Goal: Information Seeking & Learning: Learn about a topic

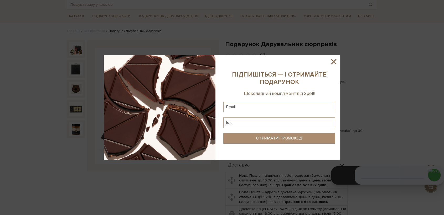
drag, startPoint x: 330, startPoint y: 64, endPoint x: 243, endPoint y: 19, distance: 97.9
click at [328, 63] on div at bounding box center [222, 107] width 236 height 105
drag, startPoint x: 333, startPoint y: 62, endPoint x: 312, endPoint y: 57, distance: 21.9
click at [333, 62] on icon at bounding box center [333, 61] width 5 height 5
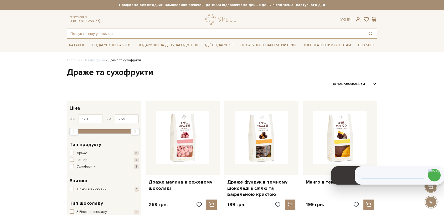
drag, startPoint x: 137, startPoint y: 37, endPoint x: 132, endPoint y: 38, distance: 5.1
click at [136, 37] on input "text" at bounding box center [215, 33] width 297 height 9
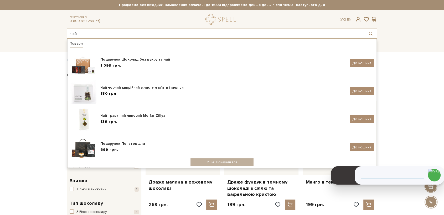
type input "чай"
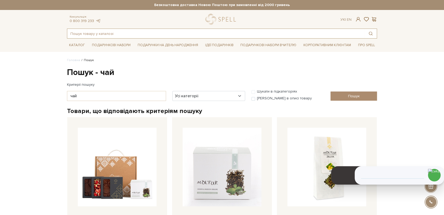
click at [166, 34] on input "text" at bounding box center [215, 33] width 297 height 9
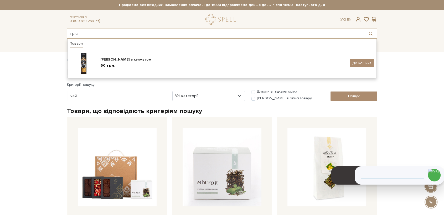
drag, startPoint x: 93, startPoint y: 35, endPoint x: 46, endPoint y: 28, distance: 47.6
click at [46, 28] on header "Сет Цукерок "Київський торт" та Безкоштовна доставка Новою Поштою при замовленн…" at bounding box center [222, 19] width 444 height 39
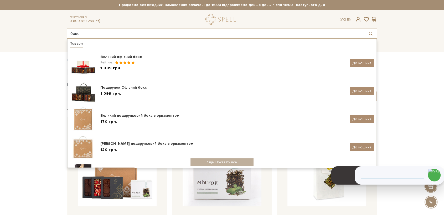
type input "бокс"
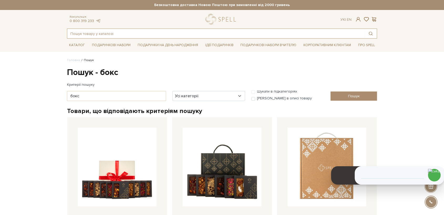
click at [95, 32] on input "text" at bounding box center [215, 33] width 297 height 9
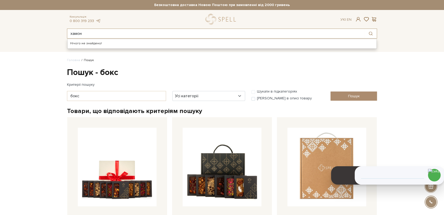
type input "хамон"
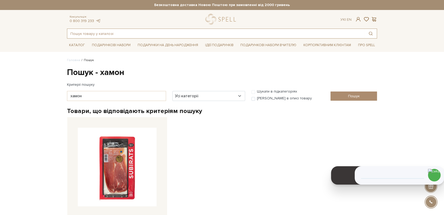
click at [84, 34] on input "text" at bounding box center [215, 33] width 297 height 9
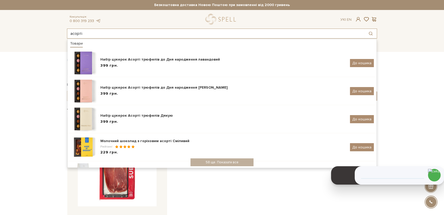
type input "асорті"
drag, startPoint x: 88, startPoint y: 33, endPoint x: 40, endPoint y: 32, distance: 48.3
click at [40, 32] on header "[PERSON_NAME] "Київський торт" та Безкоштовна доставка Новою Поштою при замовле…" at bounding box center [222, 19] width 444 height 39
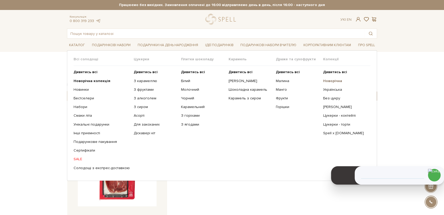
click at [331, 80] on b "Новорічна" at bounding box center [332, 81] width 19 height 4
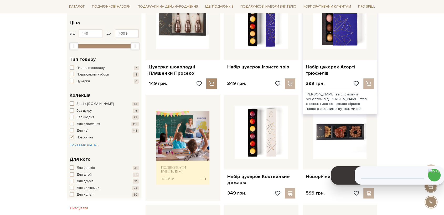
scroll to position [117, 0]
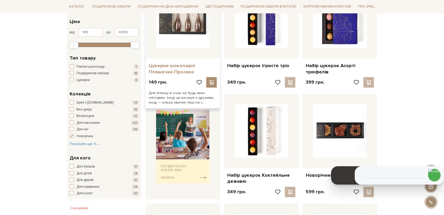
click at [172, 71] on link "Цукерки шоколадні Пляшечки Просеко" at bounding box center [183, 69] width 68 height 12
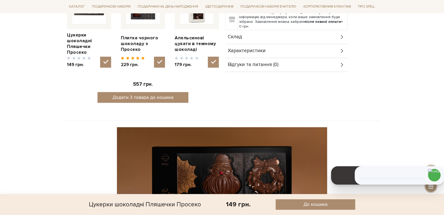
click at [236, 35] on span "Склад" at bounding box center [235, 37] width 14 height 5
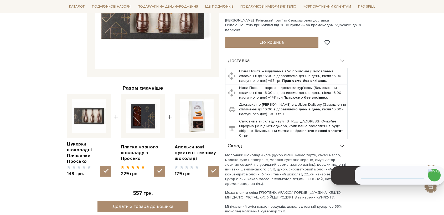
scroll to position [29, 0]
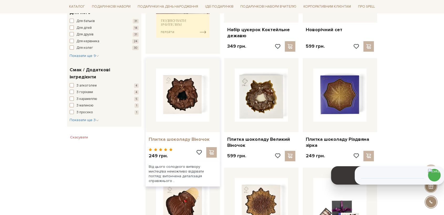
click at [190, 138] on link "Плитка шоколаду Віночок" at bounding box center [183, 140] width 68 height 6
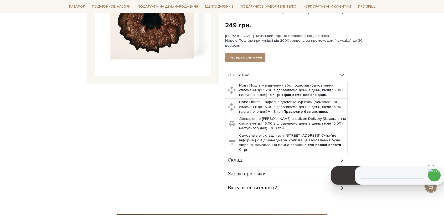
scroll to position [204, 0]
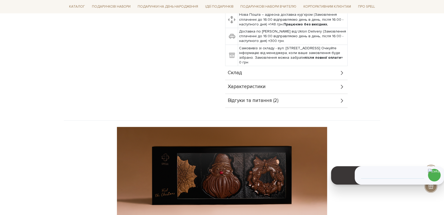
click at [240, 71] on span "Склад" at bounding box center [235, 73] width 14 height 5
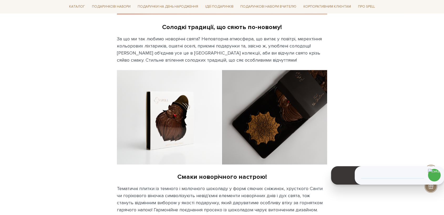
scroll to position [554, 0]
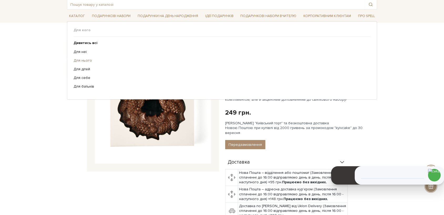
scroll to position [0, 0]
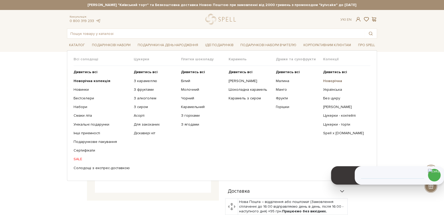
click at [328, 82] on b "Новорічна" at bounding box center [332, 81] width 19 height 4
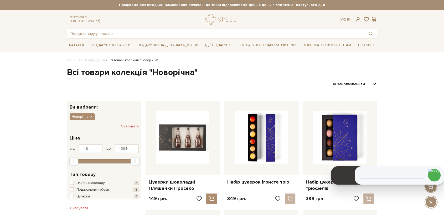
drag, startPoint x: 347, startPoint y: 81, endPoint x: 348, endPoint y: 84, distance: 3.1
click at [347, 81] on select "За замовчуванням За Ціною (зростання) За Ціною (зменшення) Новинки За популярні…" at bounding box center [353, 84] width 48 height 8
select select "https://spellchocolate.com/our-productions/novorichna?sort=p.price&order=DESC"
click at [329, 80] on select "За замовчуванням За Ціною (зростання) За Ціною (зменшення) Новинки За популярні…" at bounding box center [353, 84] width 48 height 8
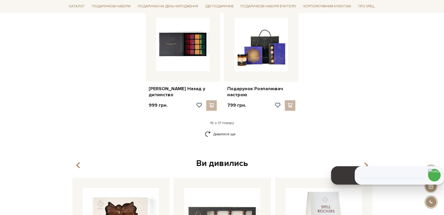
scroll to position [642, 0]
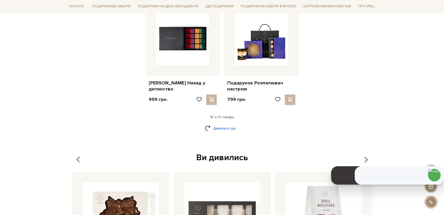
click at [218, 127] on link "Дивитися ще" at bounding box center [222, 128] width 34 height 9
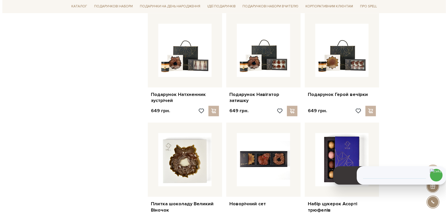
scroll to position [759, 0]
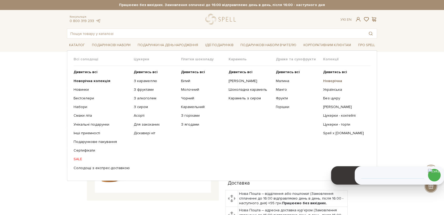
click at [332, 81] on b "Новорічна" at bounding box center [332, 81] width 19 height 4
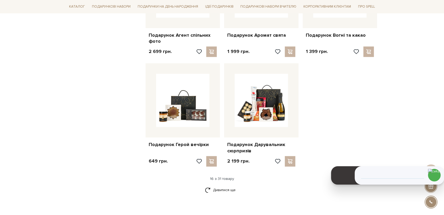
scroll to position [613, 0]
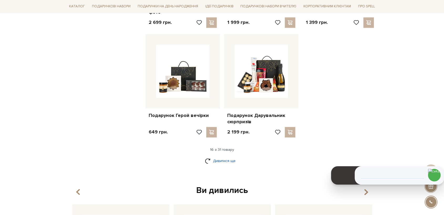
click at [227, 161] on link "Дивитися ще" at bounding box center [222, 161] width 34 height 9
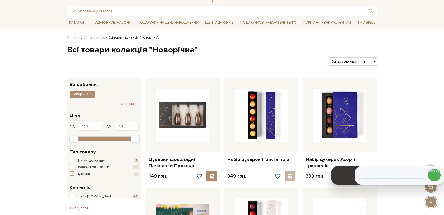
scroll to position [0, 0]
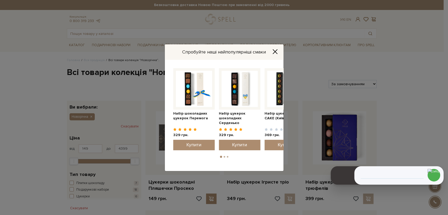
drag, startPoint x: 278, startPoint y: 51, endPoint x: 275, endPoint y: 54, distance: 4.5
click at [278, 51] on button "Close" at bounding box center [275, 52] width 8 height 6
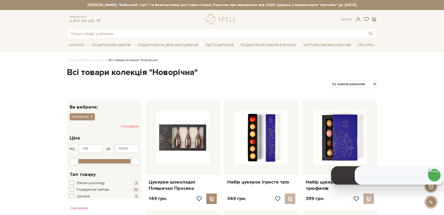
click at [18, 45] on div "Каталог Всі солодощі Дивитись всі" at bounding box center [222, 45] width 444 height 13
click at [366, 83] on select "За замовчуванням За Ціною (зростання) За Ціною (зменшення) Новинки За популярні…" at bounding box center [353, 84] width 48 height 8
select select "https://spellchocolate.com/our-productions/novorichna?sort=p.price&order=DESC"
click at [329, 80] on select "За замовчуванням За Ціною (зростання) За Ціною (зменшення) Новинки За популярні…" at bounding box center [353, 84] width 48 height 8
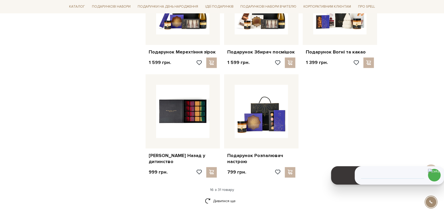
scroll to position [613, 0]
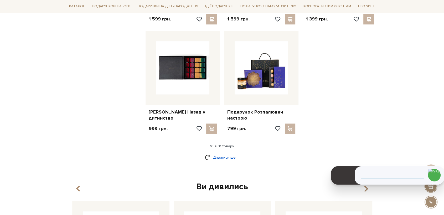
click at [228, 156] on link "Дивитися ще" at bounding box center [222, 157] width 34 height 9
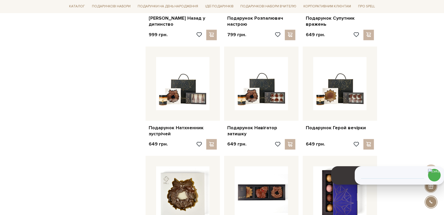
scroll to position [671, 0]
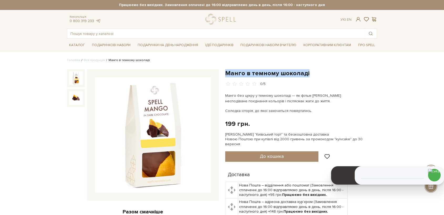
drag, startPoint x: 227, startPoint y: 72, endPoint x: 306, endPoint y: 74, distance: 79.1
click at [307, 76] on div "Манго в темному шоколаді 0/5 Манго без цукру у темному шоколаді — як фільм Веса…" at bounding box center [301, 199] width 158 height 261
copy h1 "Манго в темному шоколаді"
click at [158, 122] on img at bounding box center [153, 135] width 116 height 116
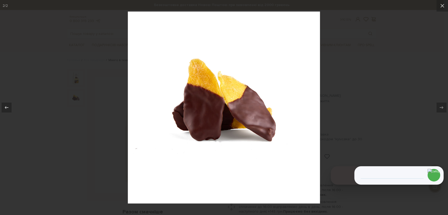
click at [349, 104] on div at bounding box center [224, 107] width 448 height 215
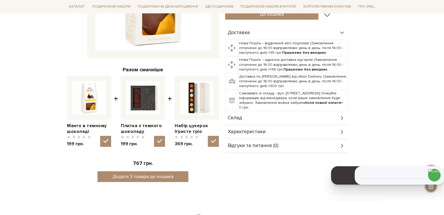
scroll to position [146, 0]
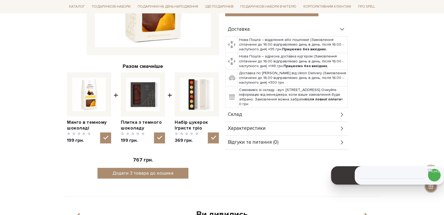
click at [240, 112] on span "Склад" at bounding box center [235, 114] width 14 height 5
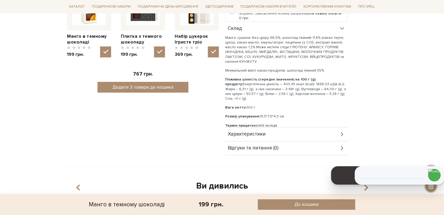
scroll to position [233, 0]
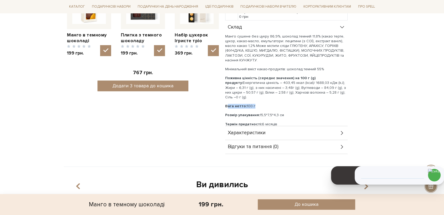
drag, startPoint x: 255, startPoint y: 95, endPoint x: 223, endPoint y: 93, distance: 32.1
copy p "Вага нетто: 100 г"
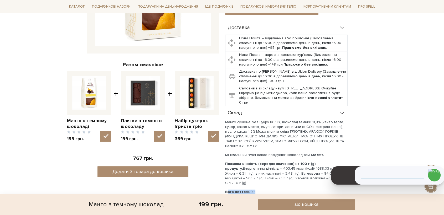
scroll to position [58, 0]
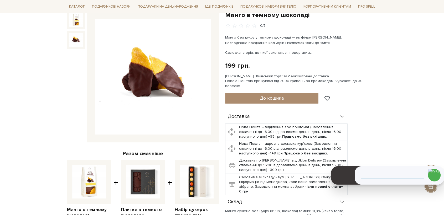
click at [76, 38] on img at bounding box center [76, 40] width 14 height 14
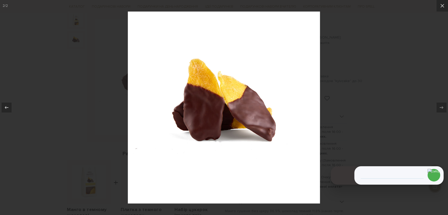
drag, startPoint x: 412, startPoint y: 119, endPoint x: 352, endPoint y: 104, distance: 61.7
click at [412, 118] on div at bounding box center [224, 107] width 448 height 215
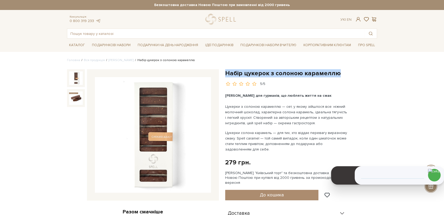
drag, startPoint x: 225, startPoint y: 72, endPoint x: 339, endPoint y: 71, distance: 114.5
click at [339, 71] on h1 "Набір цукерок з солоною карамеллю" at bounding box center [301, 73] width 152 height 8
copy h1 "Набір цукерок з солоною карамеллю"
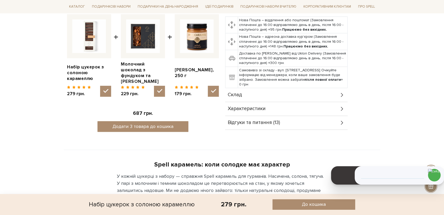
click at [233, 93] on span "Склад" at bounding box center [235, 95] width 14 height 5
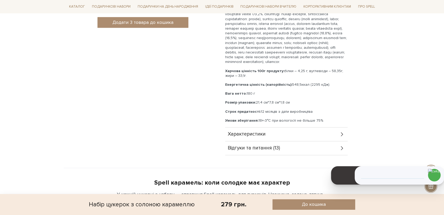
scroll to position [321, 0]
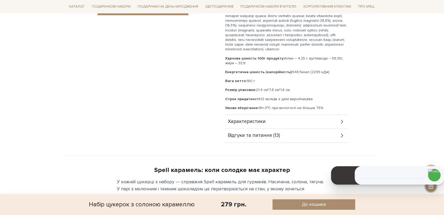
drag, startPoint x: 257, startPoint y: 83, endPoint x: 222, endPoint y: 79, distance: 36.0
copy p "Вага нетто: 180 г"
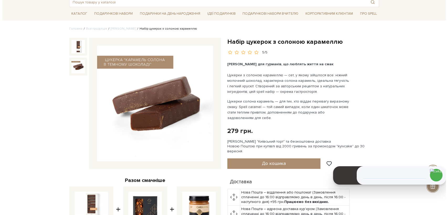
scroll to position [0, 0]
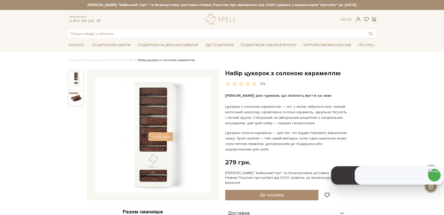
click at [161, 110] on img at bounding box center [153, 135] width 116 height 116
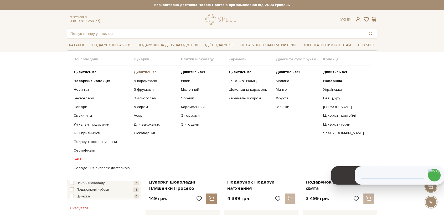
click at [140, 71] on b "Дивитись всі" at bounding box center [146, 72] width 24 height 4
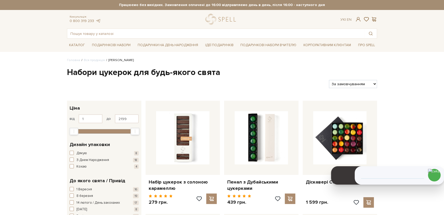
click at [351, 82] on select "За замовчуванням За Ціною (зростання) За Ціною (зменшення) Новинки За популярні…" at bounding box center [353, 84] width 48 height 8
select select "https://spellchocolate.com/our-productions/seti-cukerok/?sort=p.price&order=ASC"
click at [329, 80] on select "За замовчуванням За Ціною (зростання) За Ціною (зменшення) Новинки За популярні…" at bounding box center [353, 84] width 48 height 8
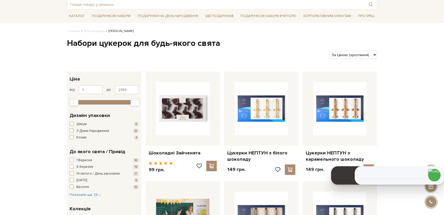
click at [354, 52] on select "За замовчуванням За Ціною (зростання) За Ціною (зменшення) Новинки За популярні…" at bounding box center [353, 55] width 48 height 8
select select "https://spellchocolate.com/our-productions/seti-cukerok/?sort=p.price&order=DESC"
click at [329, 51] on select "За замовчуванням За Ціною (зростання) За Ціною (зменшення) Новинки За популярні…" at bounding box center [353, 55] width 48 height 8
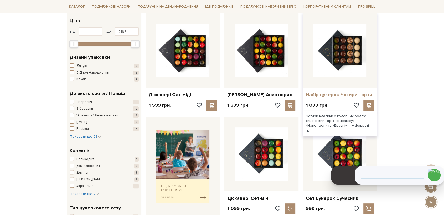
click at [325, 93] on link "Набір цукерок Чотири торти" at bounding box center [340, 95] width 68 height 6
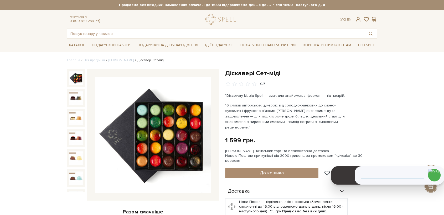
click at [169, 142] on img at bounding box center [153, 135] width 116 height 116
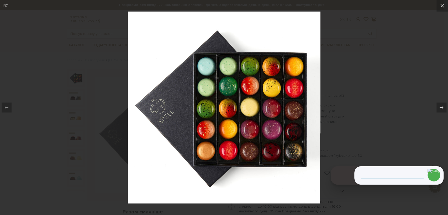
drag, startPoint x: 365, startPoint y: 125, endPoint x: 349, endPoint y: 121, distance: 16.6
click at [365, 125] on div at bounding box center [224, 107] width 448 height 215
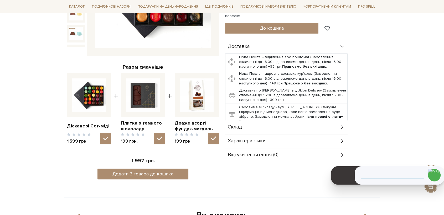
scroll to position [146, 0]
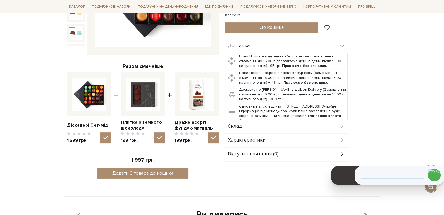
click at [240, 124] on span "Склад" at bounding box center [235, 126] width 14 height 5
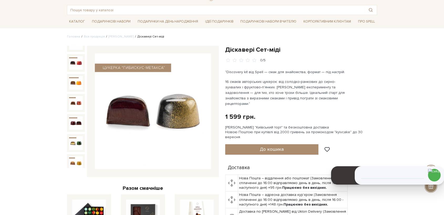
scroll to position [0, 0]
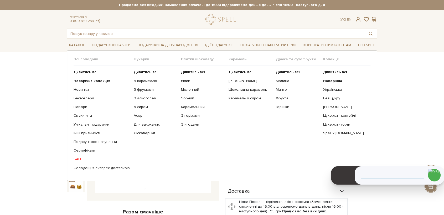
drag, startPoint x: 76, startPoint y: 46, endPoint x: 87, endPoint y: 51, distance: 12.7
click at [76, 46] on link "Каталог" at bounding box center [77, 45] width 20 height 8
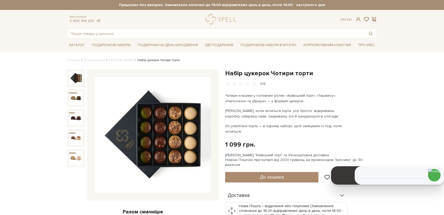
click at [153, 133] on img at bounding box center [153, 135] width 116 height 116
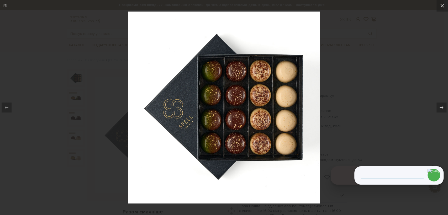
drag, startPoint x: 96, startPoint y: 80, endPoint x: 97, endPoint y: 77, distance: 3.7
click at [97, 78] on div at bounding box center [224, 107] width 448 height 215
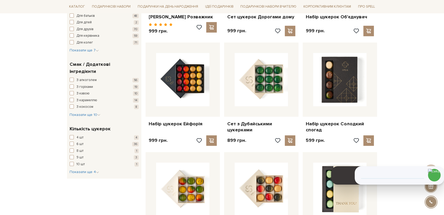
scroll to position [408, 0]
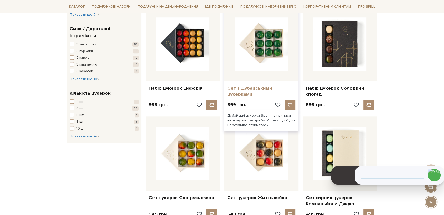
click at [246, 90] on link "Сет з Дубайськими цукерками" at bounding box center [261, 91] width 68 height 12
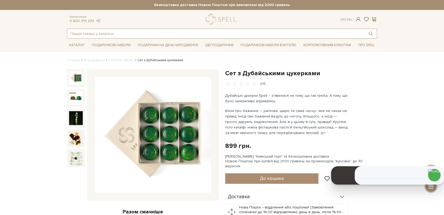
drag, startPoint x: 133, startPoint y: 35, endPoint x: 130, endPoint y: 35, distance: 3.2
click at [133, 34] on input "text" at bounding box center [215, 33] width 297 height 9
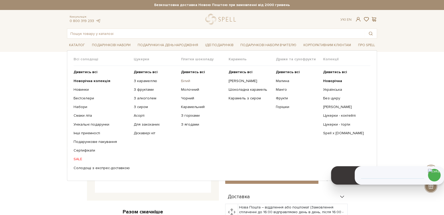
click at [185, 81] on link "Білий" at bounding box center [202, 81] width 43 height 5
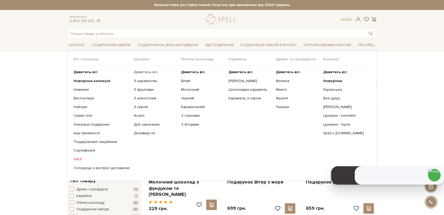
click at [137, 71] on b "Дивитись всі" at bounding box center [146, 72] width 24 height 4
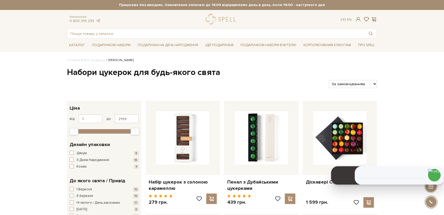
click at [339, 83] on select "За замовчуванням За Ціною (зростання) За Ціною (зменшення) Новинки За популярні…" at bounding box center [353, 84] width 48 height 8
click at [346, 84] on select "За замовчуванням За Ціною (зростання) За Ціною (зменшення) Новинки За популярні…" at bounding box center [353, 84] width 48 height 8
select select "[URL][DOMAIN_NAME]"
click at [329, 80] on select "За замовчуванням За Ціною (зростання) За Ціною (зменшення) Новинки За популярні…" at bounding box center [353, 84] width 48 height 8
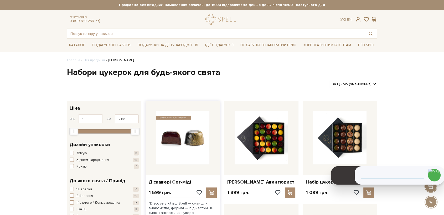
click at [186, 132] on img at bounding box center [182, 137] width 53 height 53
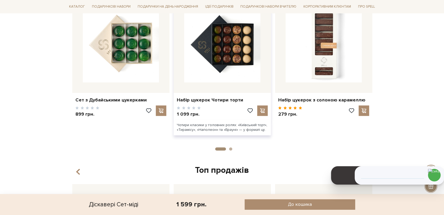
scroll to position [379, 0]
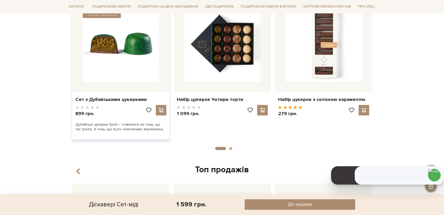
click at [123, 37] on img at bounding box center [121, 44] width 76 height 76
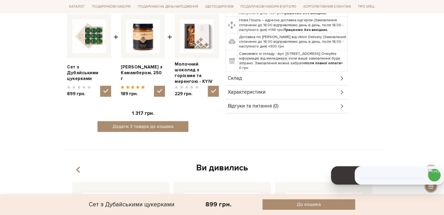
scroll to position [321, 0]
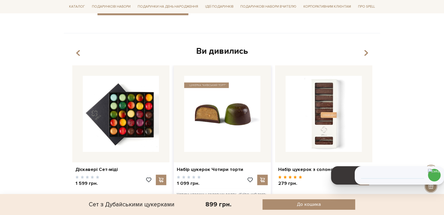
click at [216, 112] on img at bounding box center [222, 114] width 76 height 76
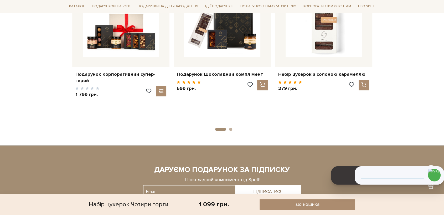
scroll to position [613, 0]
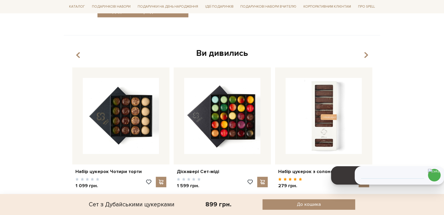
scroll to position [319, 0]
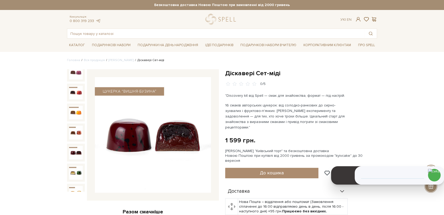
scroll to position [192, 0]
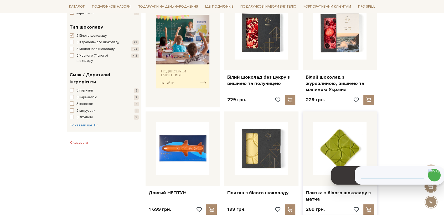
scroll to position [263, 0]
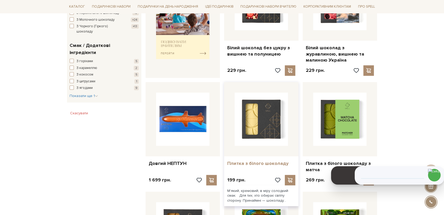
click at [248, 161] on link "Плитка з білого шоколаду" at bounding box center [261, 164] width 68 height 6
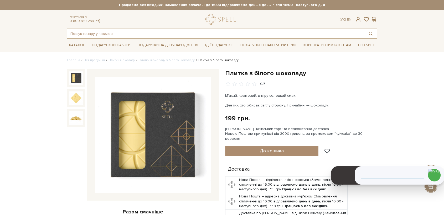
click at [132, 36] on input "text" at bounding box center [215, 33] width 297 height 9
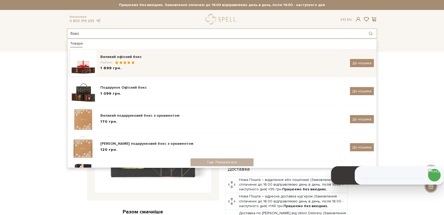
type input "бокс"
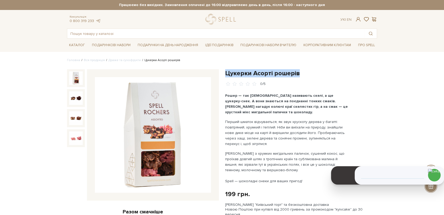
drag, startPoint x: 225, startPoint y: 72, endPoint x: 297, endPoint y: 72, distance: 71.4
click at [297, 72] on h1 "Цукерки Асорті рошерів" at bounding box center [301, 73] width 152 height 8
copy h1 "Цукерки Асорті рошерів"
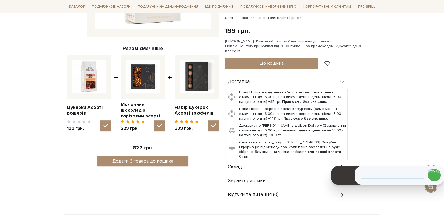
scroll to position [175, 0]
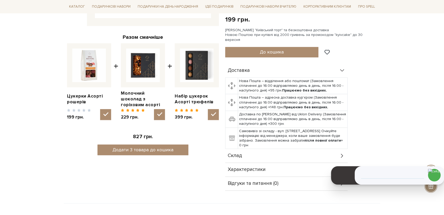
click at [242, 150] on div "Склад" at bounding box center [286, 156] width 122 height 14
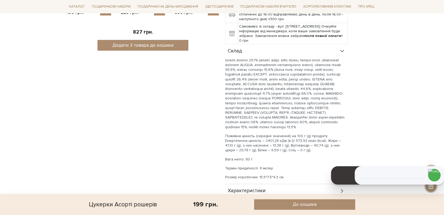
scroll to position [321, 0]
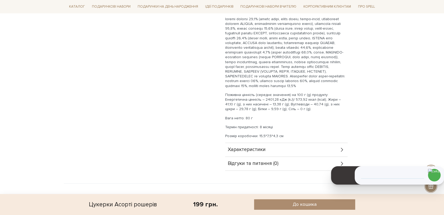
drag, startPoint x: 254, startPoint y: 116, endPoint x: 221, endPoint y: 119, distance: 33.5
copy p "Вага нетто: 80 г"
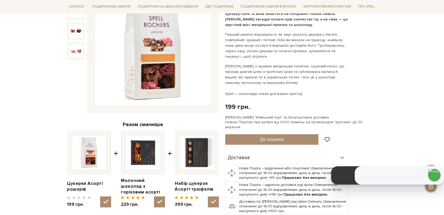
scroll to position [29, 0]
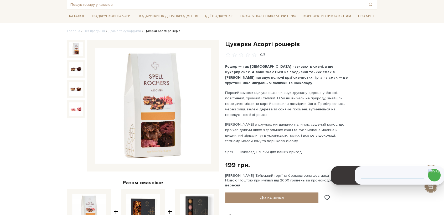
click at [181, 92] on img at bounding box center [153, 106] width 116 height 116
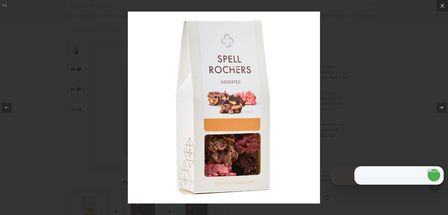
click at [102, 111] on div at bounding box center [224, 107] width 448 height 215
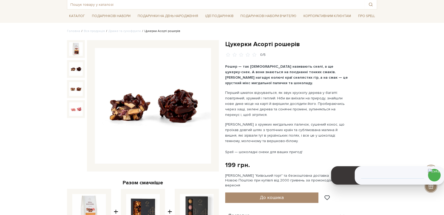
click at [78, 70] on img at bounding box center [76, 69] width 14 height 14
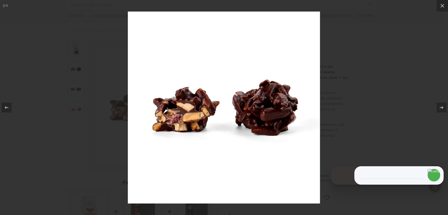
click at [364, 112] on div at bounding box center [224, 107] width 448 height 215
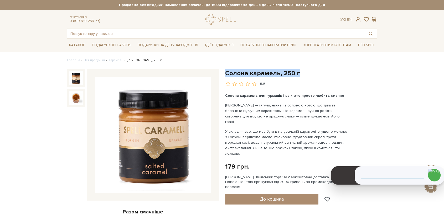
drag, startPoint x: 275, startPoint y: 71, endPoint x: 223, endPoint y: 70, distance: 51.8
click at [223, 70] on div "Солона карамель, 250 г 5/5 Солона карамель для гурманів і всіх, хто просто люби…" at bounding box center [301, 205] width 158 height 272
copy h1 "Солона карамель, 250 г"
click at [167, 136] on img at bounding box center [153, 135] width 116 height 116
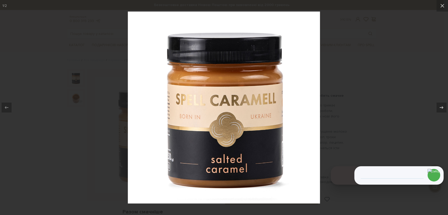
drag, startPoint x: 347, startPoint y: 92, endPoint x: 344, endPoint y: 88, distance: 5.2
click at [347, 92] on div at bounding box center [224, 107] width 448 height 215
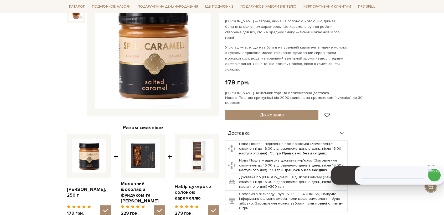
scroll to position [29, 0]
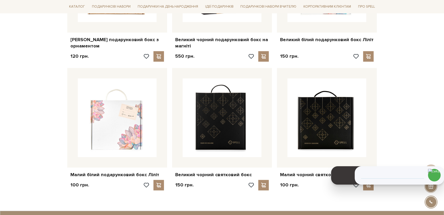
scroll to position [379, 0]
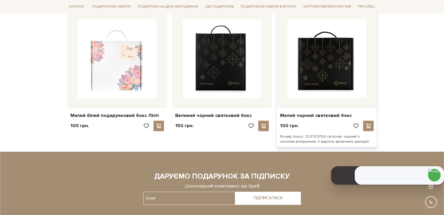
click at [330, 54] on img at bounding box center [326, 58] width 79 height 79
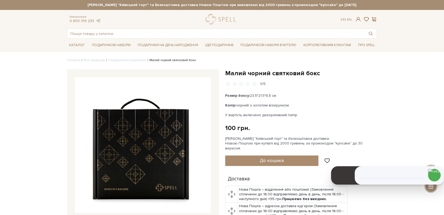
click at [187, 198] on img at bounding box center [143, 145] width 136 height 136
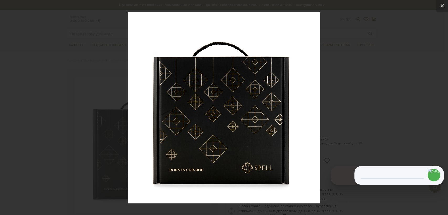
click at [373, 73] on div at bounding box center [224, 107] width 448 height 215
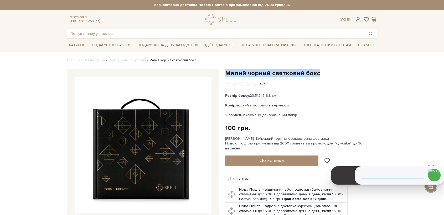
drag, startPoint x: 226, startPoint y: 73, endPoint x: 316, endPoint y: 71, distance: 90.6
click at [316, 71] on h1 "Малий чорний святковий бокс" at bounding box center [301, 73] width 152 height 8
copy h1 "Малий чорний святковий бокс"
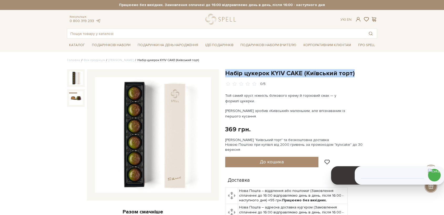
drag, startPoint x: 225, startPoint y: 73, endPoint x: 352, endPoint y: 74, distance: 127.7
click at [352, 74] on h1 "Набір цукерок KYIV CAKE (Київський торт)" at bounding box center [301, 73] width 152 height 8
copy h1 "Набір цукерок KYIV CAKE (Київський торт)"
click at [151, 149] on img at bounding box center [153, 135] width 116 height 116
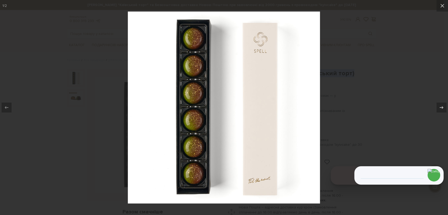
click at [359, 30] on div at bounding box center [224, 107] width 448 height 215
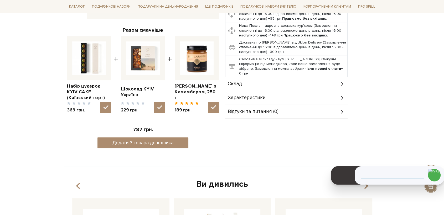
scroll to position [233, 0]
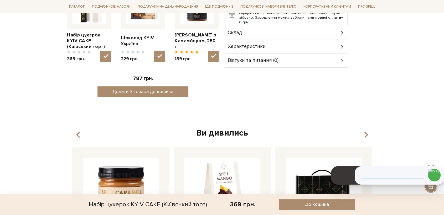
click at [241, 30] on span "Склад" at bounding box center [235, 32] width 14 height 5
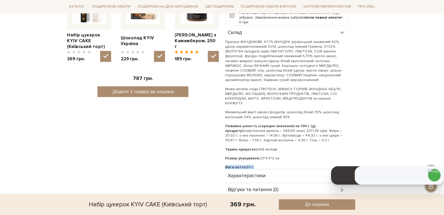
drag, startPoint x: 254, startPoint y: 157, endPoint x: 225, endPoint y: 155, distance: 29.7
click at [225, 155] on div "Набір цукерок KYIV CAKE (Київський торт) 0/5 Той самий хруст, ніжність білковог…" at bounding box center [301, 16] width 158 height 361
copy p "Вага нетто: 84 г"
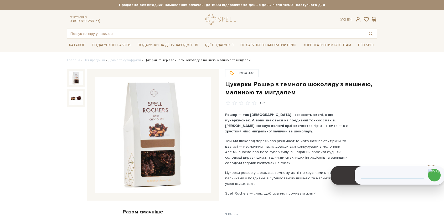
click at [158, 135] on img at bounding box center [153, 135] width 116 height 116
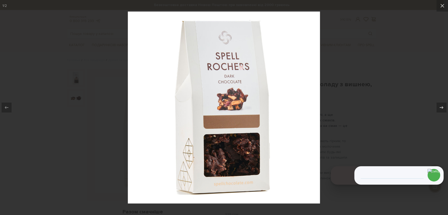
click at [357, 87] on div at bounding box center [224, 107] width 448 height 215
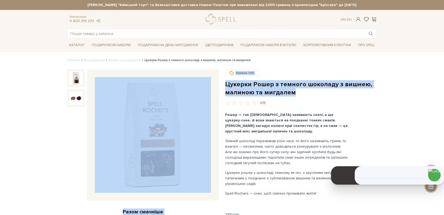
drag, startPoint x: 290, startPoint y: 91, endPoint x: 219, endPoint y: 85, distance: 72.3
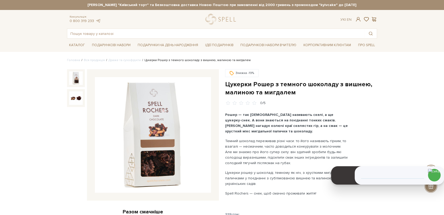
drag, startPoint x: 297, startPoint y: 100, endPoint x: 288, endPoint y: 92, distance: 12.3
click at [297, 99] on div "Знижка -19% Цукерки Рошер з темного шоколаду з вишнею, малиною та мигдалем 0/5" at bounding box center [301, 87] width 152 height 37
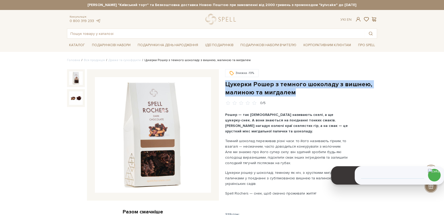
drag, startPoint x: 292, startPoint y: 94, endPoint x: 225, endPoint y: 85, distance: 67.3
click at [225, 85] on h1 "Цукерки Рошер з темного шоколаду з вишнею, малиною та мигдалем" at bounding box center [301, 88] width 152 height 16
copy h1 "Цукерки Рошер з темного шоколаду з вишнею, малиною та мигдалем"
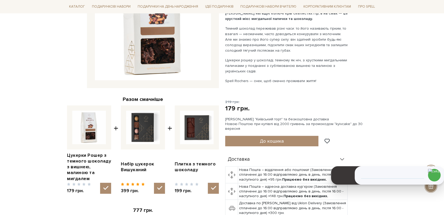
scroll to position [117, 0]
